Goal: Information Seeking & Learning: Learn about a topic

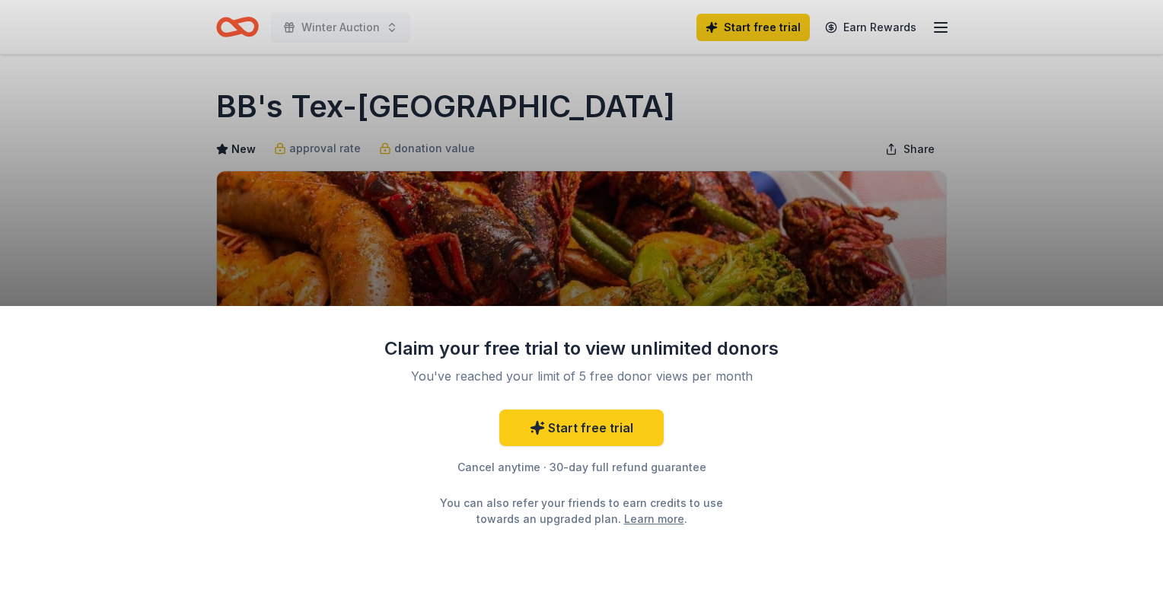
click at [991, 185] on div "Claim your free trial to view unlimited donors You've reached your limit of 5 f…" at bounding box center [581, 306] width 1163 height 612
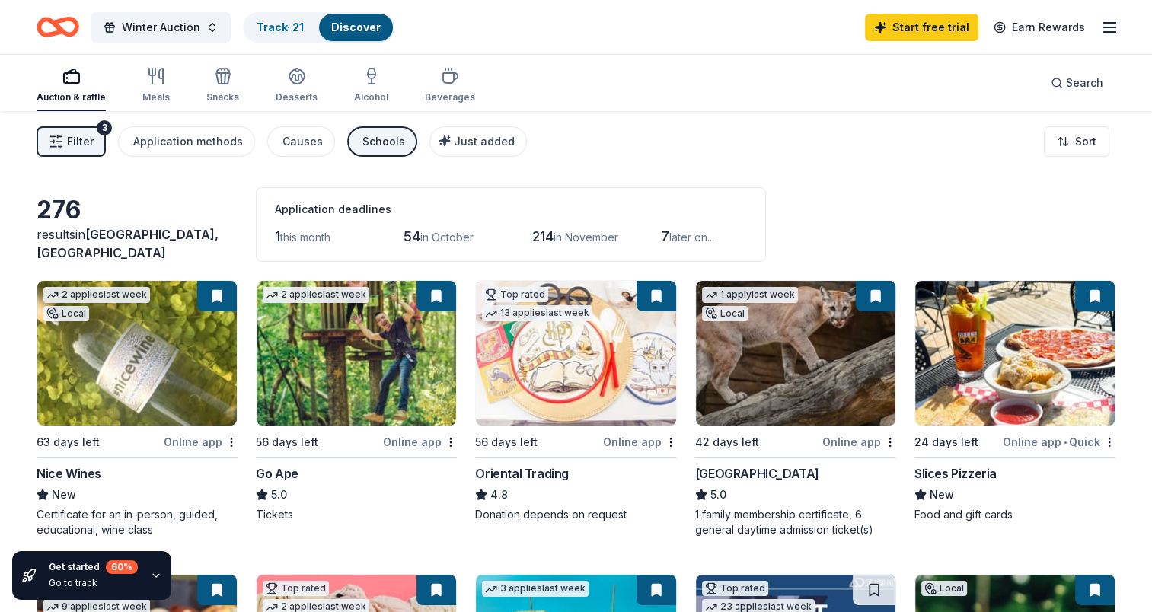
click at [1109, 24] on icon "button" at bounding box center [1109, 27] width 18 height 18
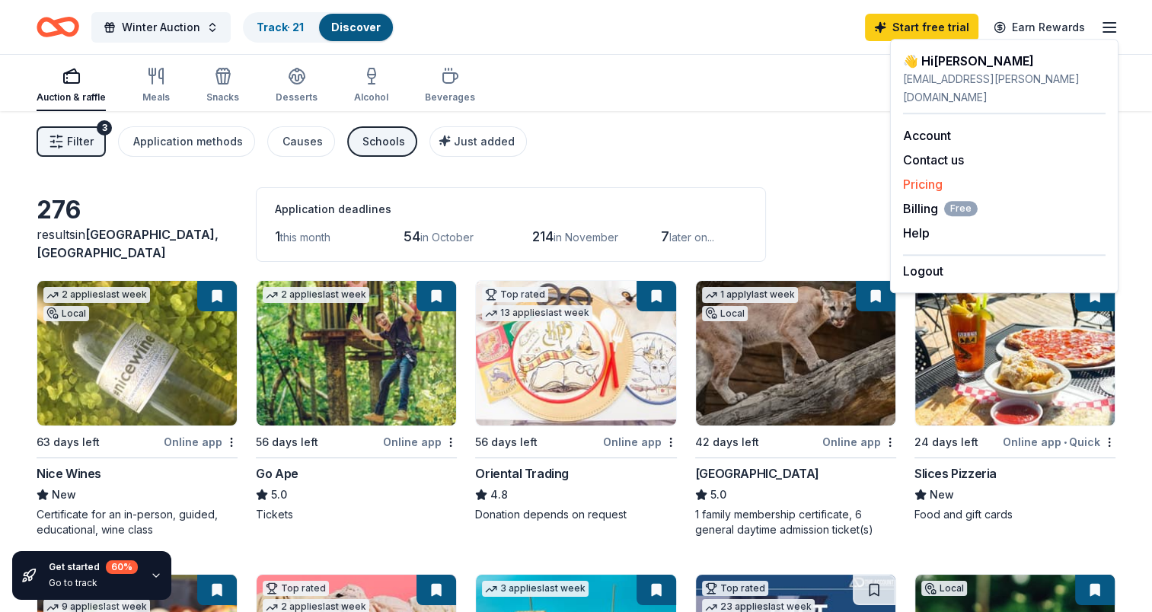
click at [929, 177] on link "Pricing" at bounding box center [923, 184] width 40 height 15
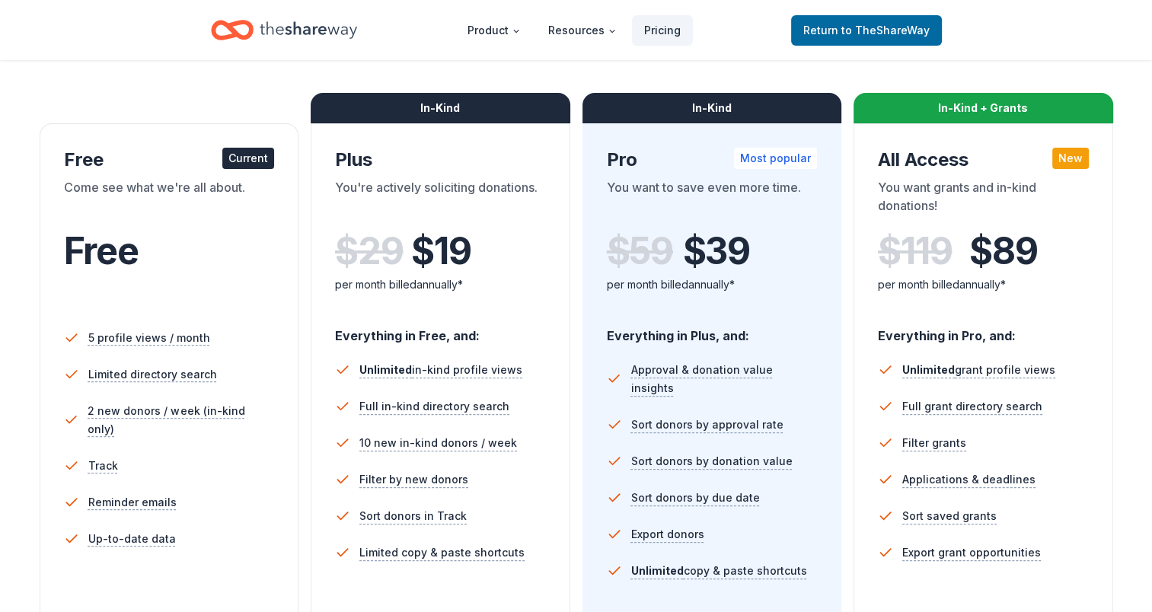
scroll to position [76, 0]
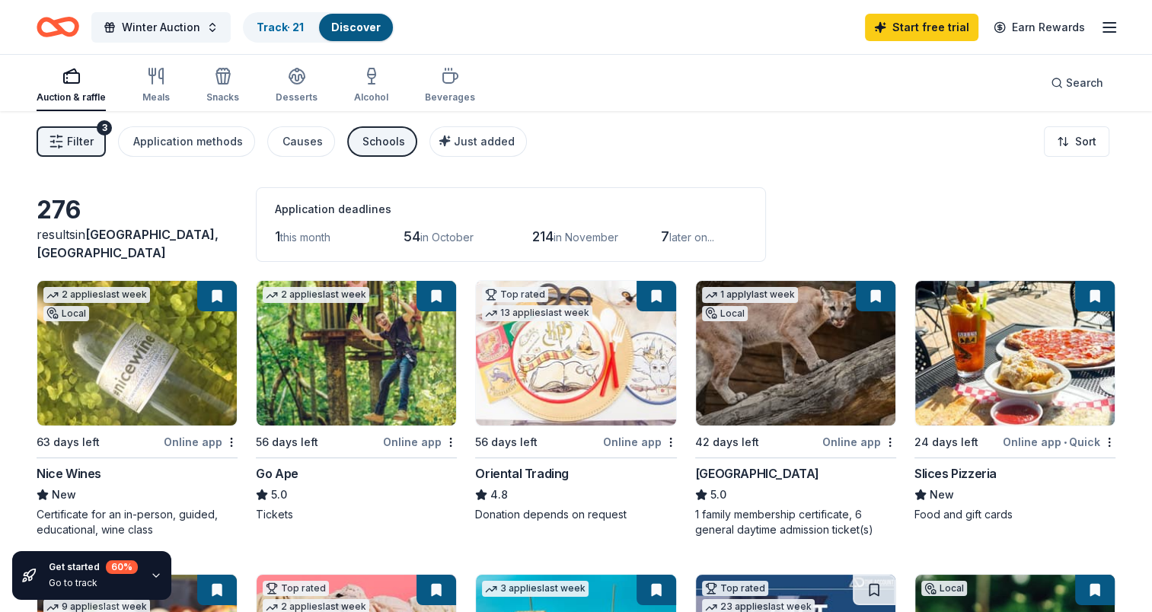
click at [87, 144] on span "Filter" at bounding box center [80, 141] width 27 height 18
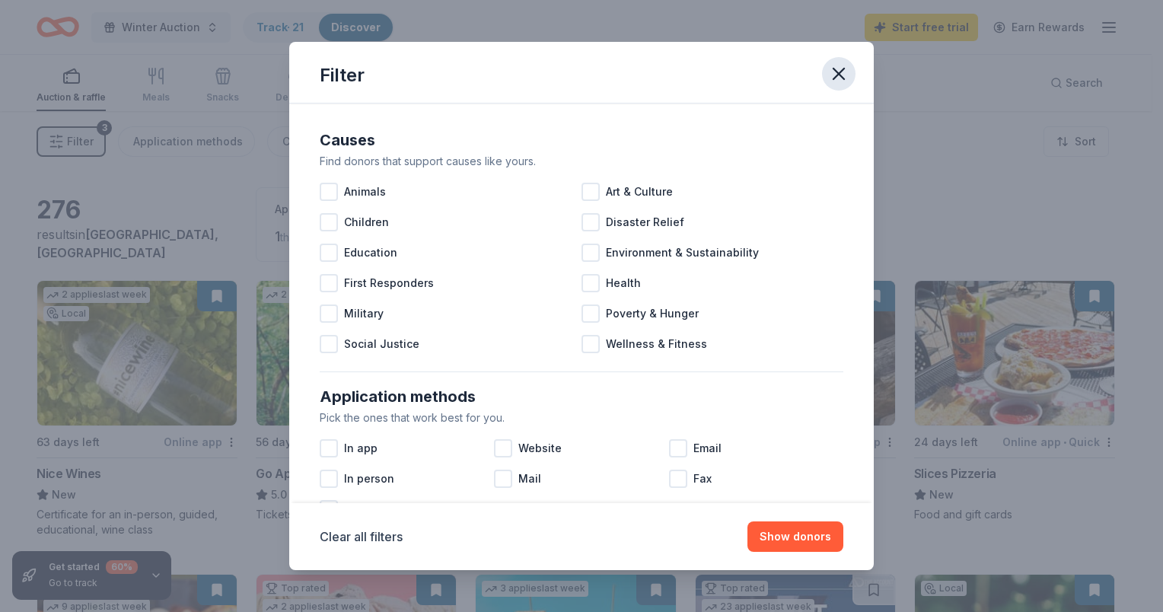
click at [835, 61] on button "button" at bounding box center [838, 73] width 33 height 33
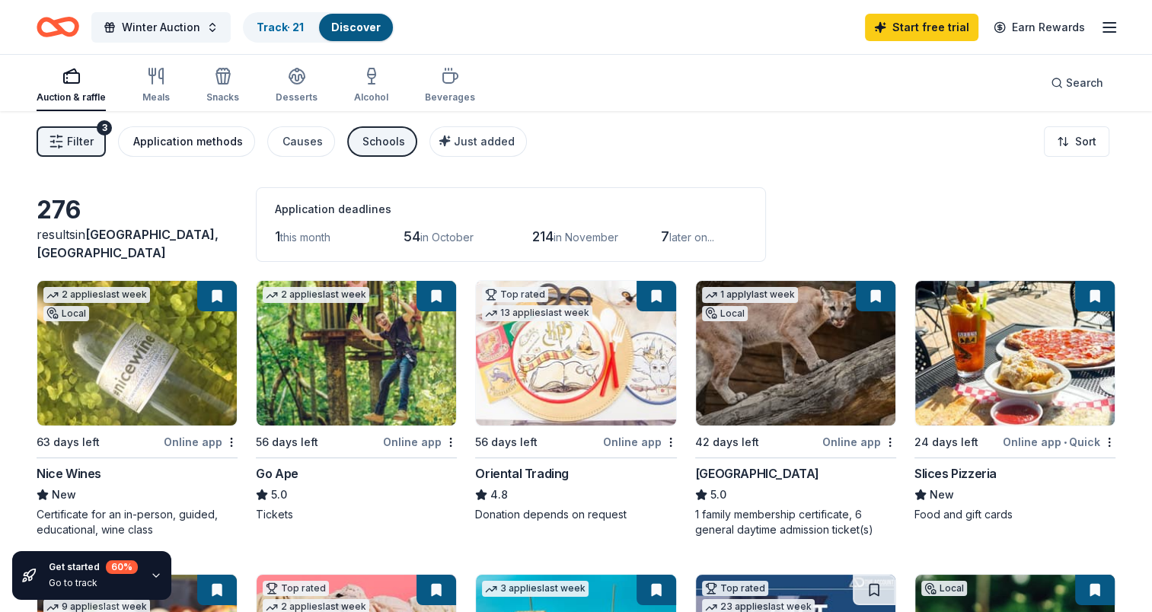
click at [164, 144] on div "Application methods" at bounding box center [188, 141] width 110 height 18
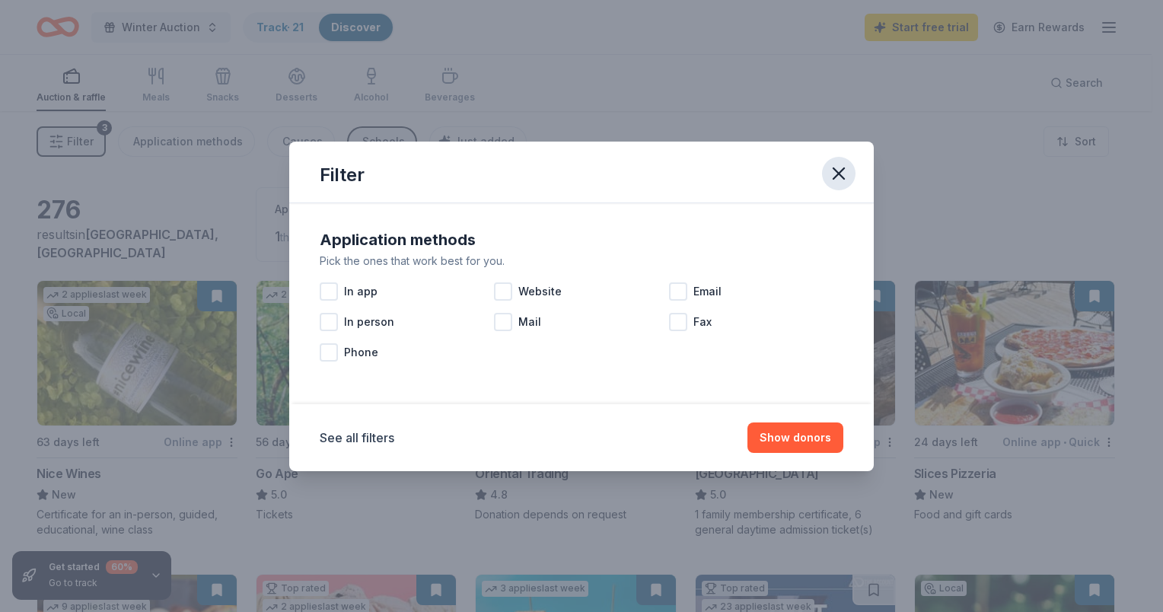
click at [846, 174] on icon "button" at bounding box center [838, 173] width 21 height 21
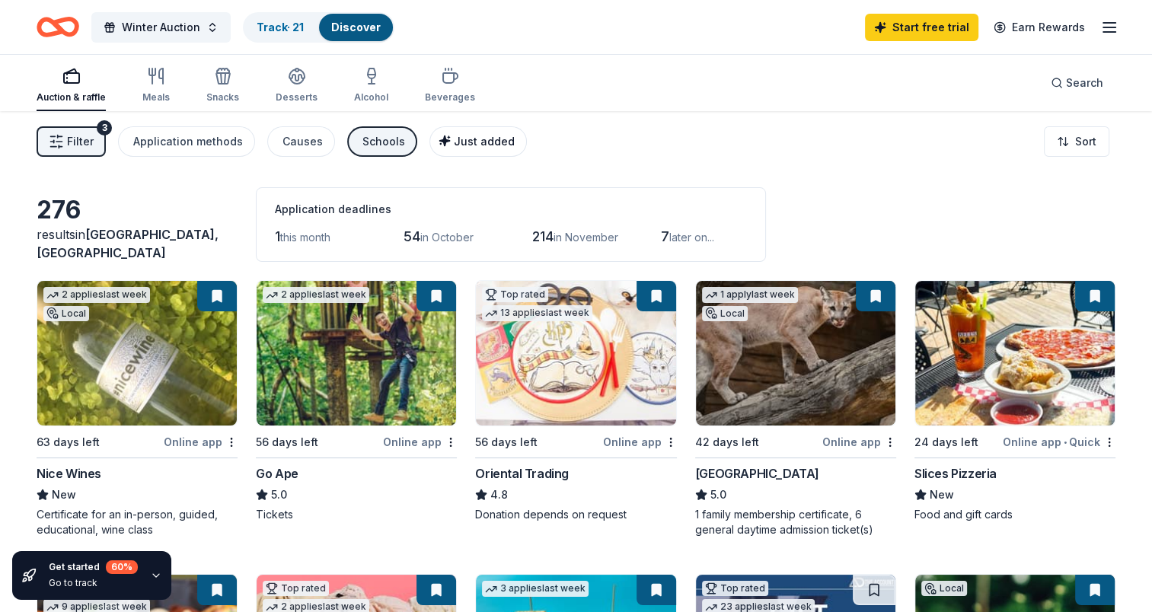
click at [476, 146] on span "Just added" at bounding box center [484, 141] width 61 height 13
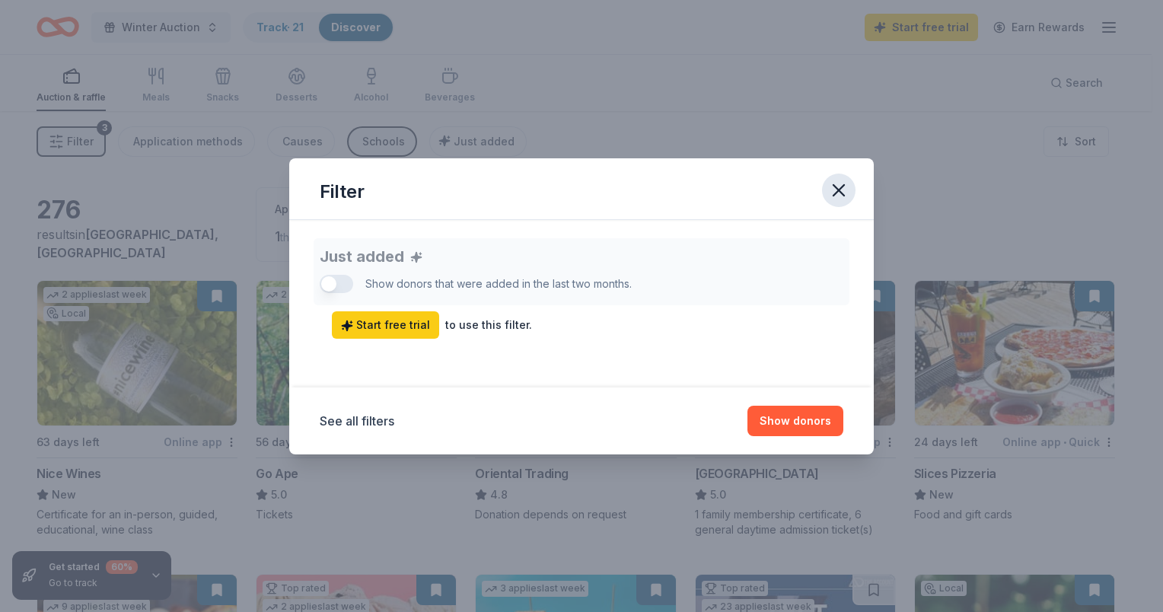
click at [842, 184] on icon "button" at bounding box center [838, 190] width 21 height 21
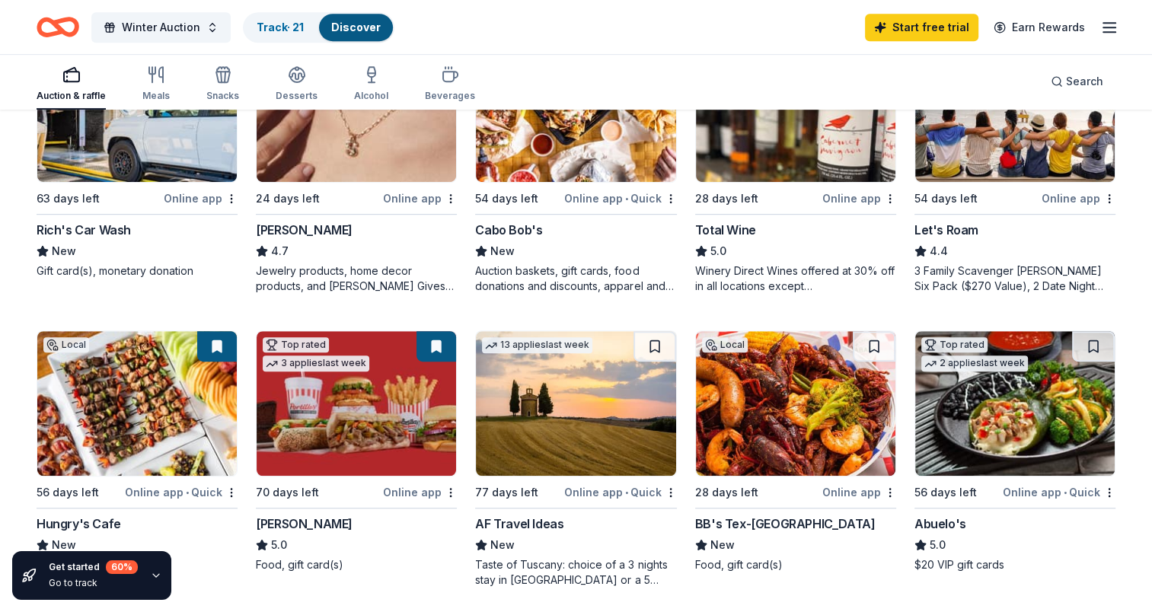
scroll to position [913, 0]
